Goal: Task Accomplishment & Management: Use online tool/utility

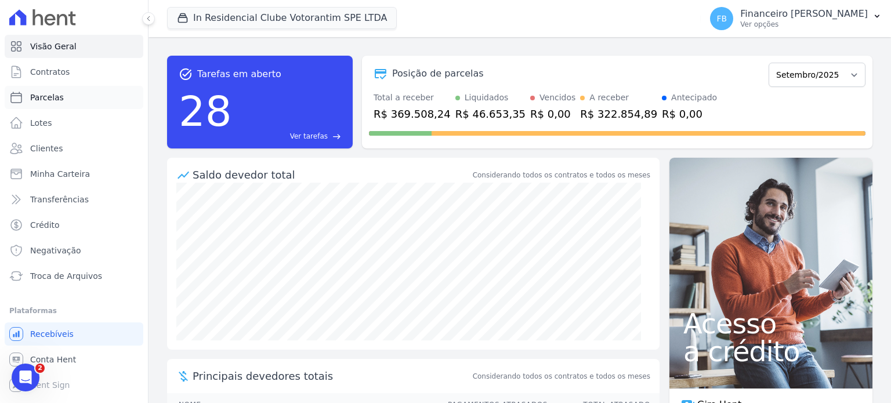
click at [74, 96] on link "Parcelas" at bounding box center [74, 97] width 139 height 23
select select
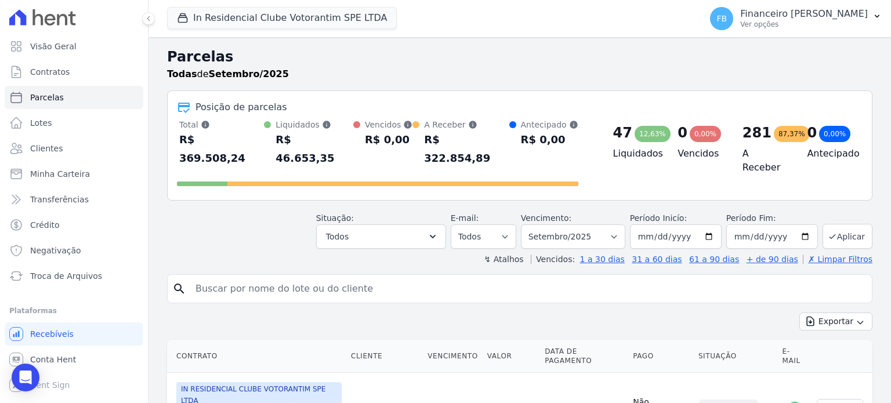
click at [229, 277] on input "search" at bounding box center [527, 288] width 679 height 23
type input "[PERSON_NAME]"
click at [394, 277] on input "[PERSON_NAME]" at bounding box center [527, 288] width 679 height 23
select select
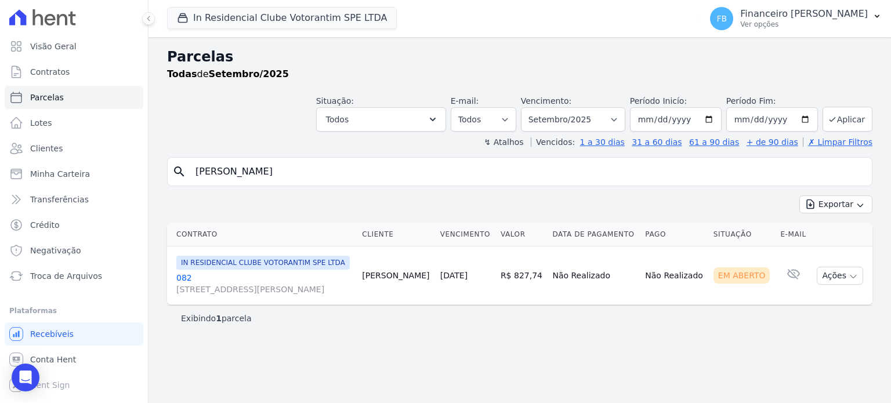
click at [186, 287] on link "082 [STREET_ADDRESS][PERSON_NAME]" at bounding box center [264, 283] width 176 height 23
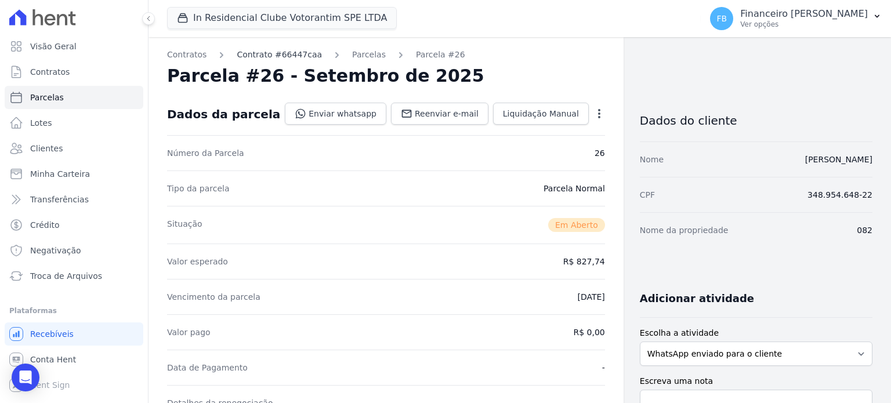
click at [282, 56] on link "Contrato #66447caa" at bounding box center [279, 55] width 85 height 12
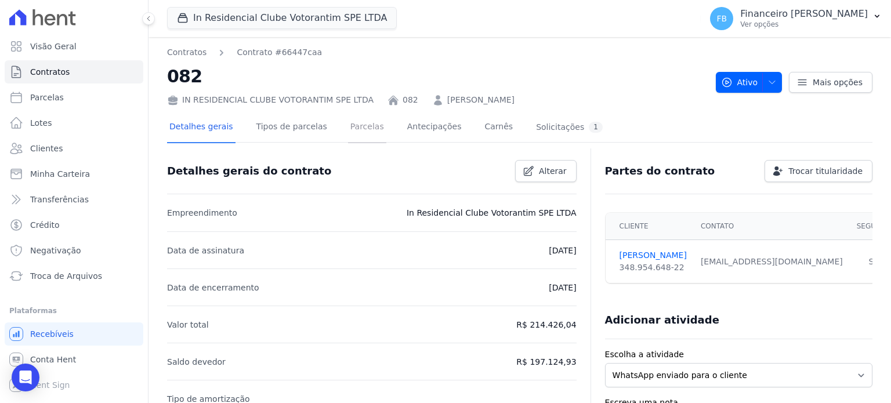
click at [354, 127] on link "Parcelas" at bounding box center [367, 128] width 38 height 31
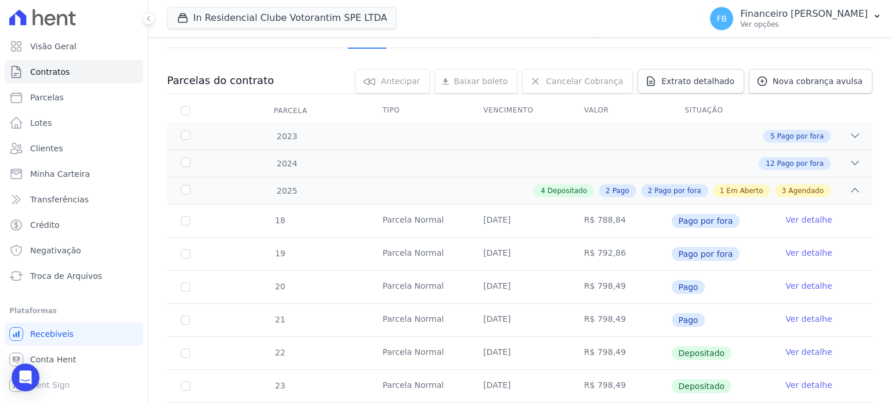
scroll to position [290, 0]
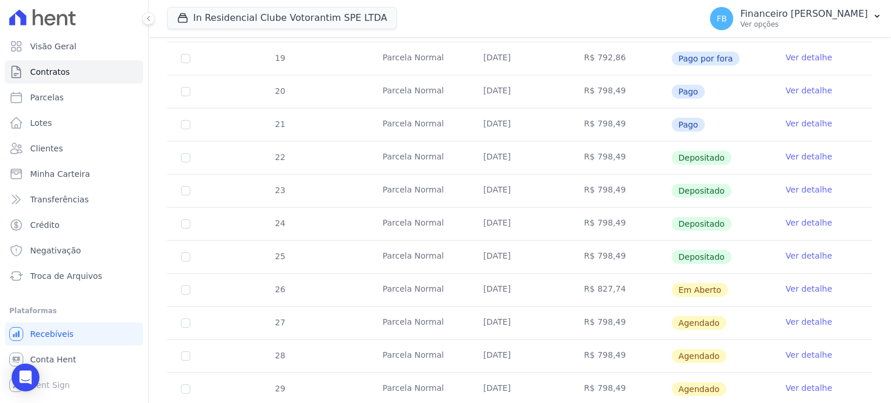
click at [807, 287] on link "Ver detalhe" at bounding box center [808, 289] width 46 height 12
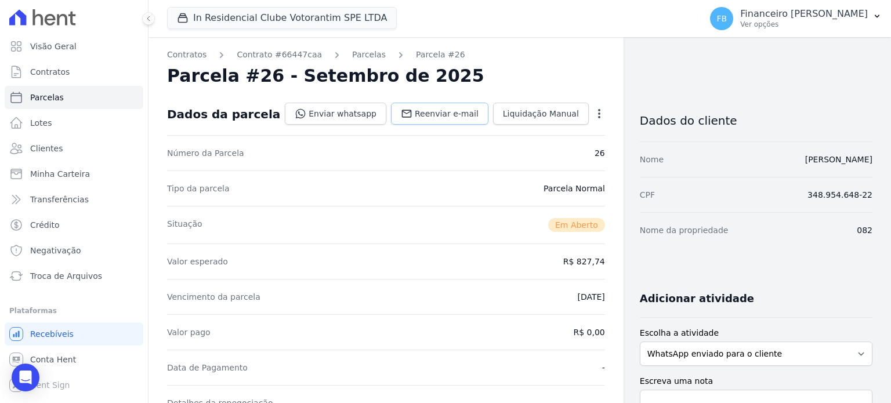
click at [447, 113] on span "Reenviar e-mail" at bounding box center [447, 114] width 64 height 12
click at [68, 97] on link "Parcelas" at bounding box center [74, 97] width 139 height 23
select select
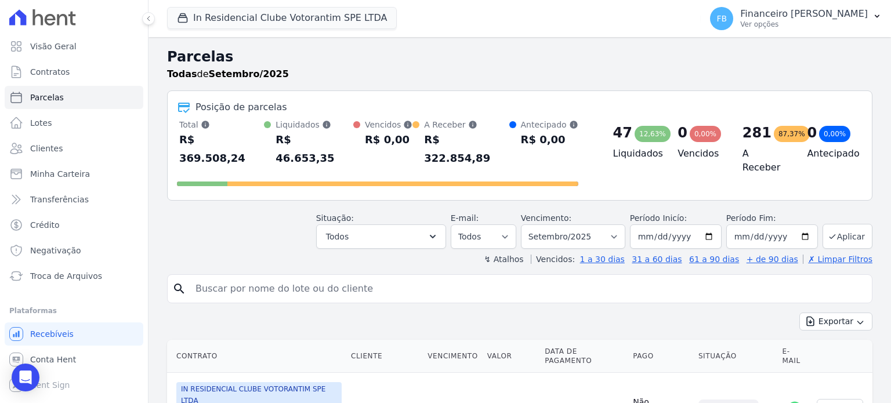
click at [278, 277] on input "search" at bounding box center [527, 288] width 679 height 23
type input "juan"
select select
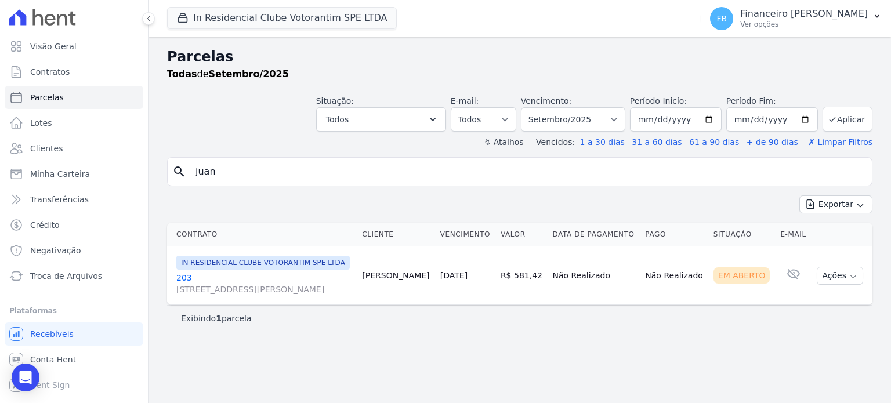
click at [182, 286] on link "203 [STREET_ADDRESS][PERSON_NAME]" at bounding box center [264, 283] width 176 height 23
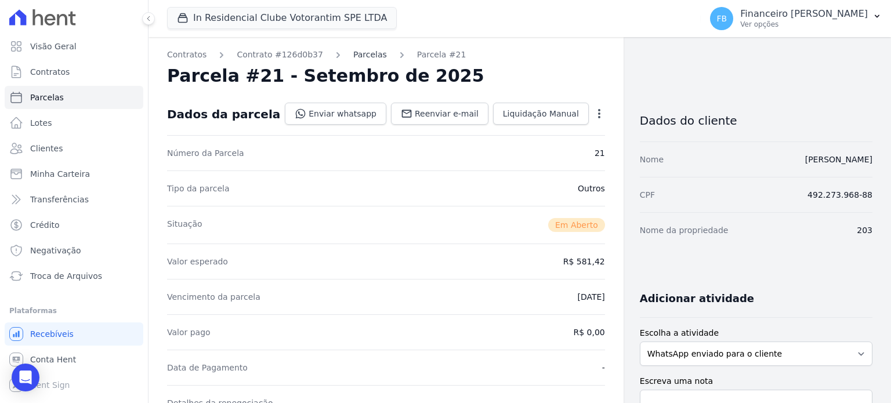
click at [357, 55] on link "Parcelas" at bounding box center [370, 55] width 34 height 12
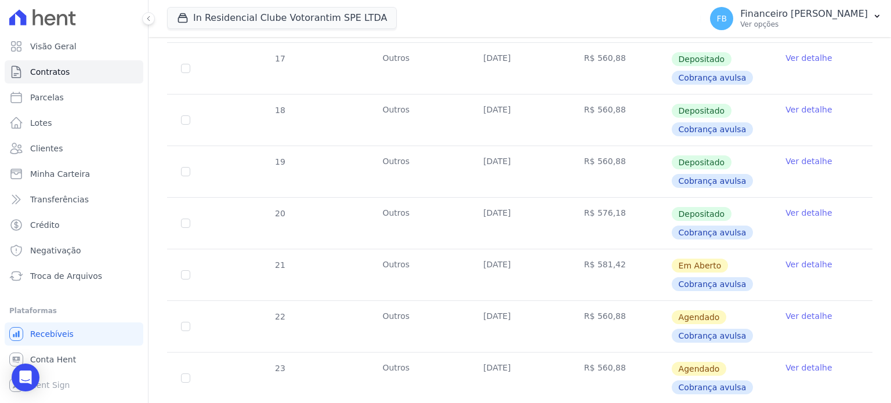
scroll to position [464, 0]
click at [791, 263] on link "Ver detalhe" at bounding box center [808, 263] width 46 height 12
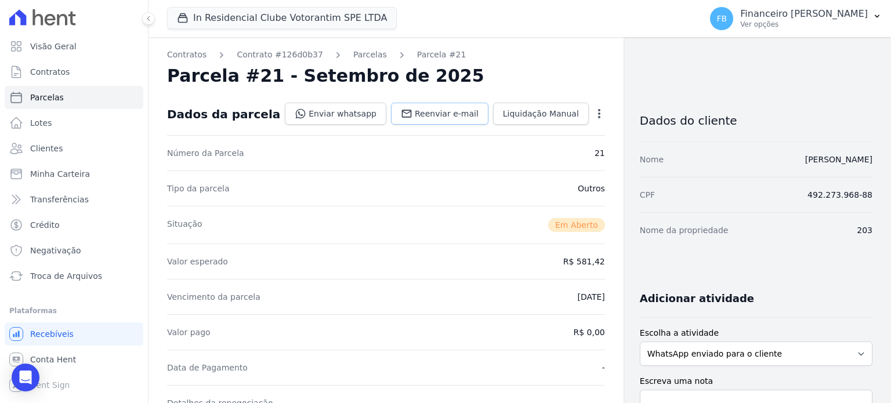
click at [459, 113] on span "Reenviar e-mail" at bounding box center [447, 114] width 64 height 12
click at [260, 51] on link "Contrato #126d0b37" at bounding box center [280, 55] width 86 height 12
